Goal: Find specific page/section: Find specific page/section

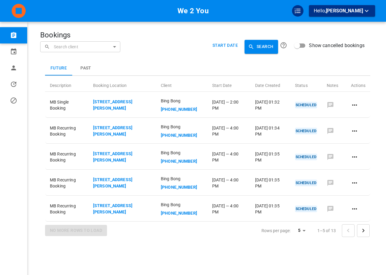
click at [220, 70] on div "Future Past" at bounding box center [207, 68] width 325 height 15
click at [366, 234] on icon "Go to next page" at bounding box center [363, 230] width 7 height 7
click at [366, 233] on icon "Go to next page" at bounding box center [363, 230] width 7 height 7
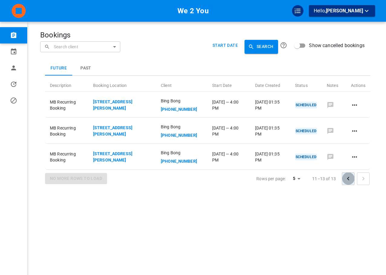
click at [345, 185] on button "Go to previous page" at bounding box center [348, 179] width 13 height 13
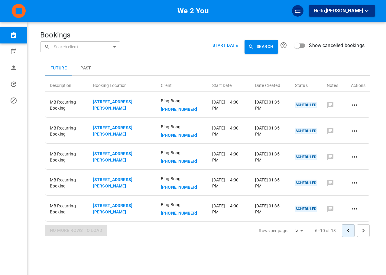
click at [347, 237] on button "Go to previous page" at bounding box center [348, 231] width 13 height 13
click at [348, 236] on div at bounding box center [356, 231] width 28 height 13
click at [350, 232] on div at bounding box center [356, 231] width 28 height 13
click at [178, 63] on div "Future Past" at bounding box center [207, 68] width 325 height 15
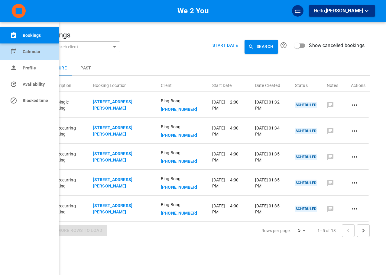
click at [22, 56] on link "Calendar" at bounding box center [29, 52] width 59 height 16
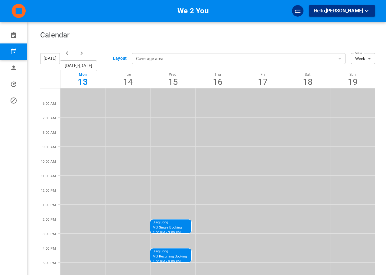
click at [161, 36] on div "Calendar" at bounding box center [207, 38] width 335 height 15
